Goal: Navigation & Orientation: Find specific page/section

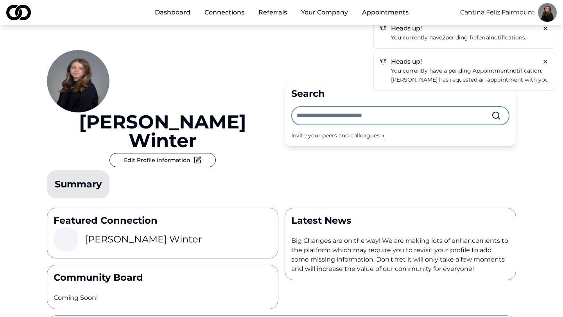
click at [502, 35] on p "You currently have 2 pending referral notifications." at bounding box center [470, 37] width 158 height 9
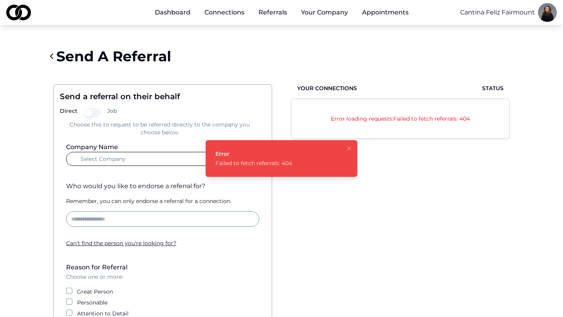
click at [494, 11] on html "Dashboard Connections Referrals Your Company Appointments Cantina Feliz Fairmou…" at bounding box center [281, 158] width 563 height 317
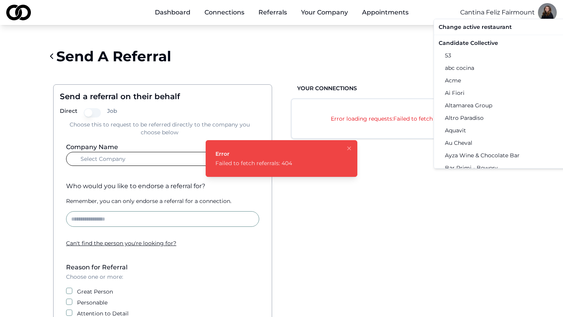
click at [484, 44] on div "Candidate Collective" at bounding box center [517, 43] width 162 height 13
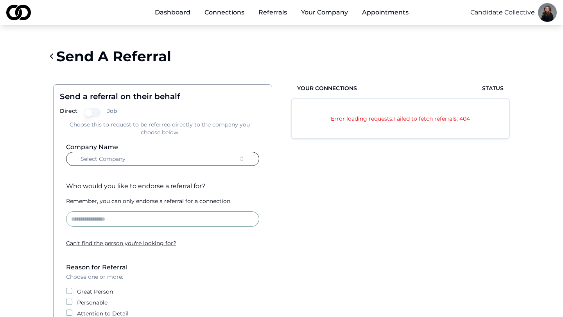
click at [228, 14] on link "Connections" at bounding box center [224, 13] width 52 height 16
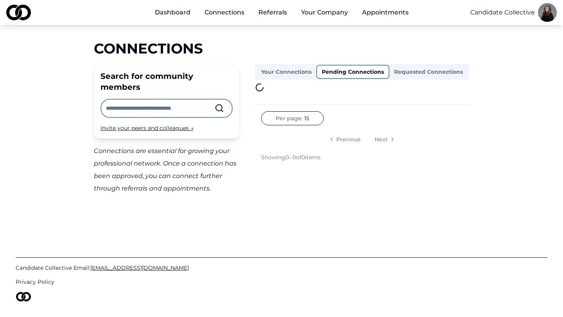
click at [381, 72] on button "Pending Connections" at bounding box center [352, 72] width 73 height 14
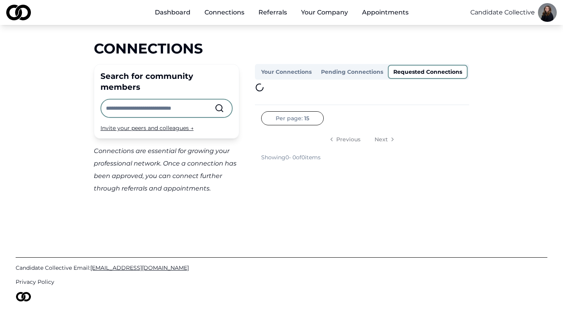
click at [420, 72] on button "Requested Connections" at bounding box center [428, 72] width 80 height 14
click at [168, 7] on link "Dashboard" at bounding box center [173, 13] width 48 height 16
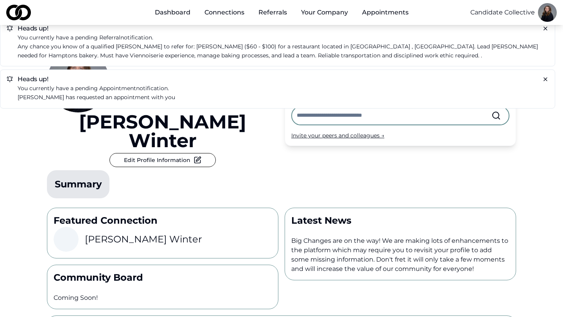
click at [81, 96] on p "[PERSON_NAME] has requested an appointment with you" at bounding box center [283, 97] width 531 height 9
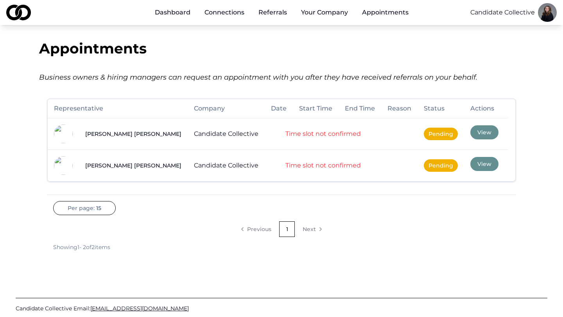
click at [470, 136] on button "View" at bounding box center [484, 132] width 28 height 14
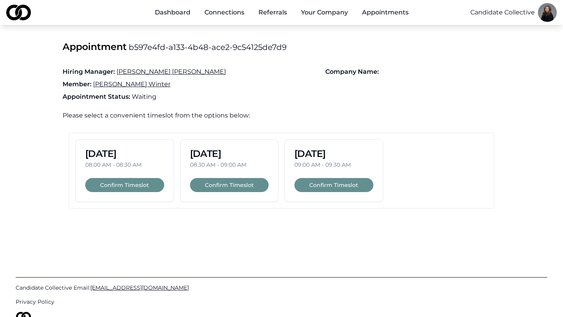
click at [264, 15] on link "Referrals" at bounding box center [272, 13] width 41 height 16
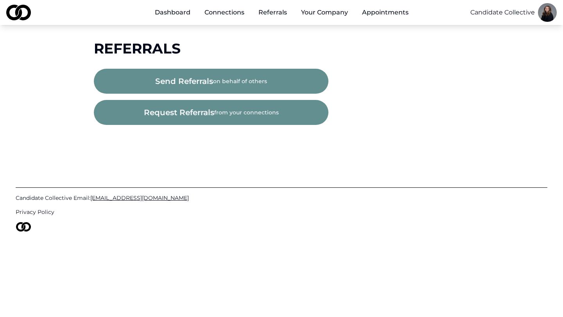
click at [240, 76] on button "send referrals on behalf of others" at bounding box center [211, 81] width 235 height 25
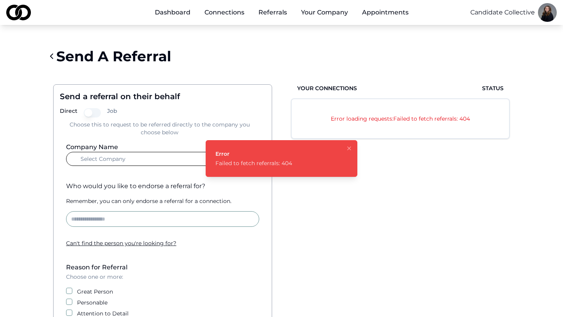
click at [350, 149] on icon "Notifications (F8)" at bounding box center [349, 148] width 6 height 6
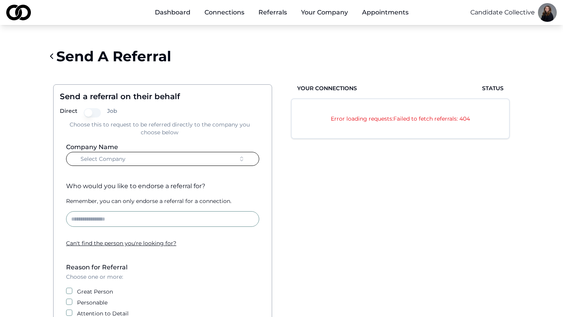
click at [537, 7] on div "Dashboard Connections Referrals Your Company Appointments Candidate Collective" at bounding box center [281, 12] width 563 height 25
click at [545, 11] on html "Dashboard Connections Referrals Your Company Appointments Candidate Collective …" at bounding box center [281, 158] width 563 height 317
click at [502, 68] on div "Preview Profile" at bounding box center [538, 66] width 113 height 13
